Goal: Obtain resource: Obtain resource

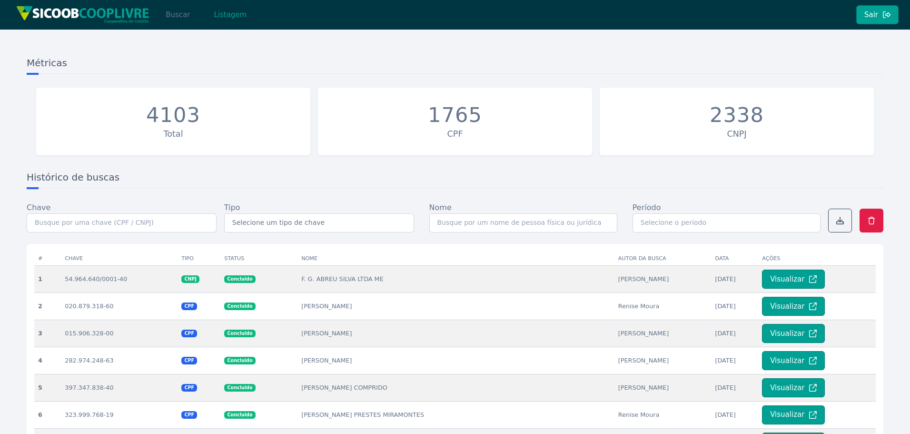
click at [185, 14] on button "Buscar" at bounding box center [178, 14] width 40 height 19
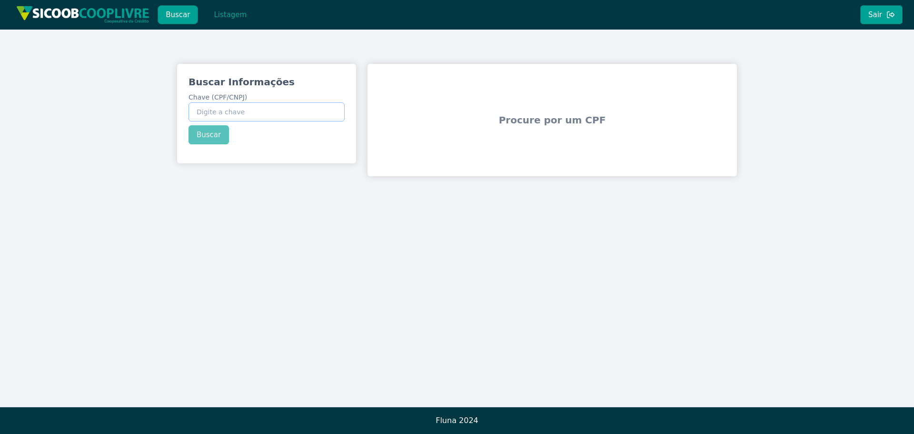
paste input "29.519.688/0001-00"
type input "29.519.688/0001-00"
click at [211, 140] on div "Buscar Informações Chave (CPF/CNPJ) 29.519.688/0001-00 Buscar" at bounding box center [266, 110] width 179 height 92
click at [228, 19] on button "Listagem" at bounding box center [230, 14] width 49 height 19
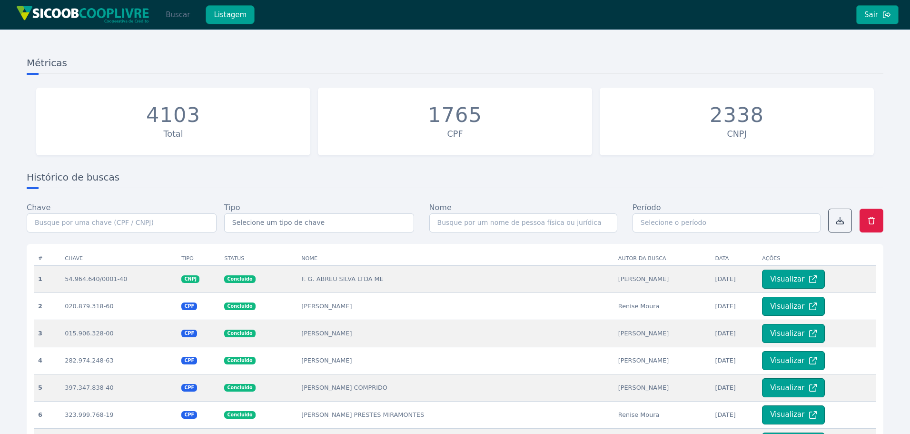
click at [183, 14] on button "Buscar" at bounding box center [178, 14] width 40 height 19
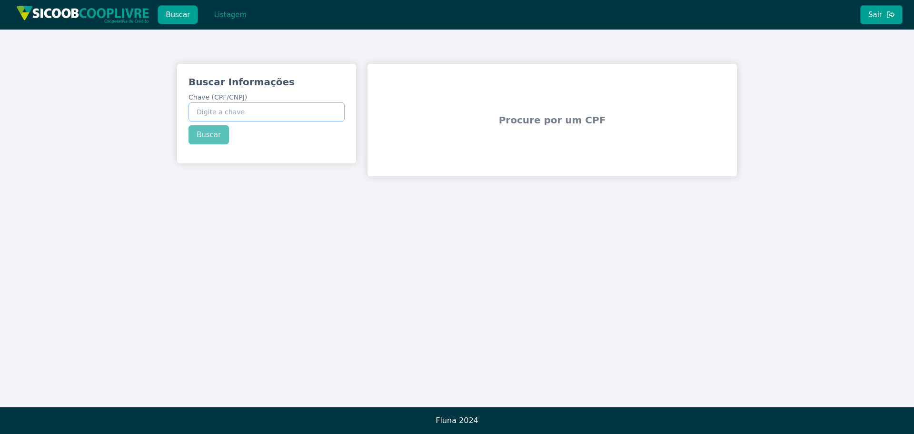
paste input "29.519.688/0001-00"
type input "29.519.688/0001-00"
click at [211, 139] on div "Buscar Informações Chave (CPF/CNPJ) 29.519.688/0001-00 Buscar" at bounding box center [266, 110] width 179 height 92
click at [211, 135] on button "Buscar" at bounding box center [208, 134] width 40 height 19
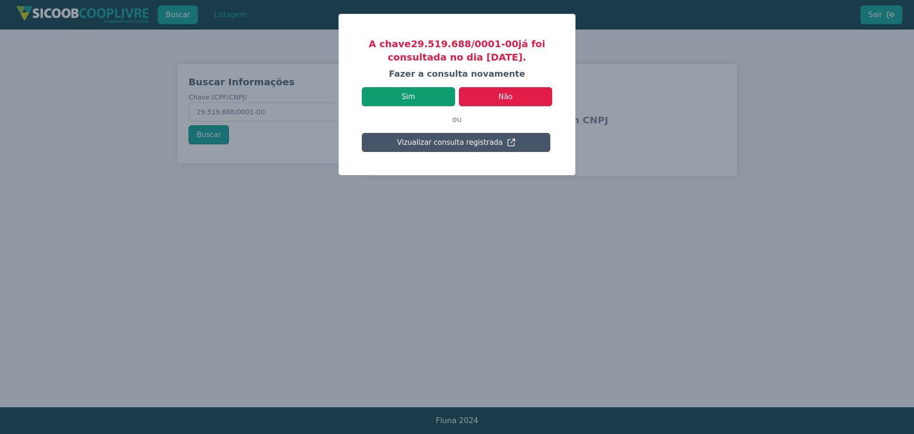
click at [428, 91] on button "Sim" at bounding box center [408, 96] width 93 height 19
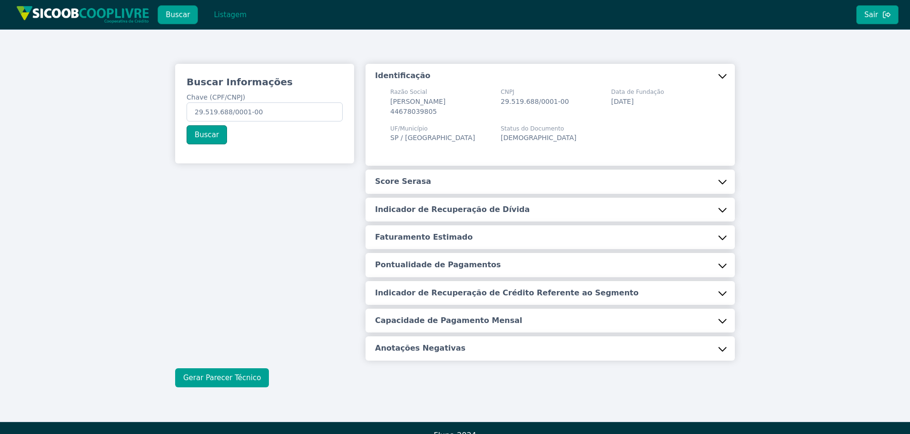
click at [241, 374] on button "Gerar Parecer Técnico" at bounding box center [222, 377] width 94 height 19
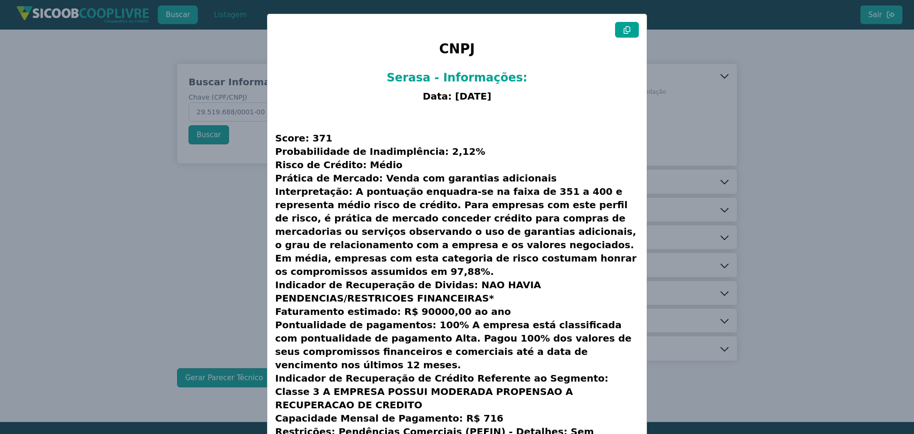
click at [626, 35] on button at bounding box center [627, 30] width 24 height 16
